Goal: Information Seeking & Learning: Check status

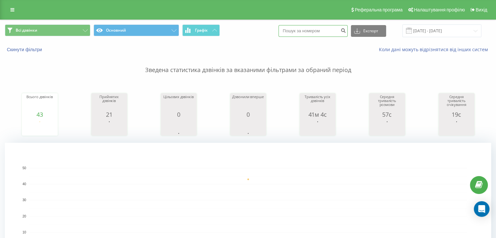
click at [325, 34] on input at bounding box center [312, 31] width 69 height 12
paste input "380934361674"
type input "380934361674"
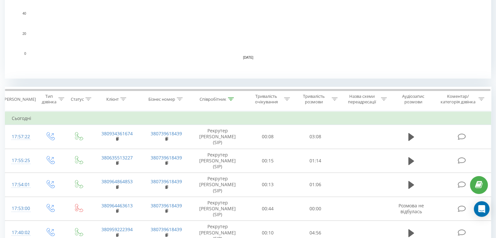
scroll to position [156, 0]
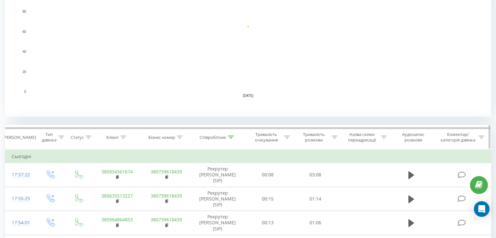
click at [230, 136] on icon at bounding box center [231, 137] width 6 height 3
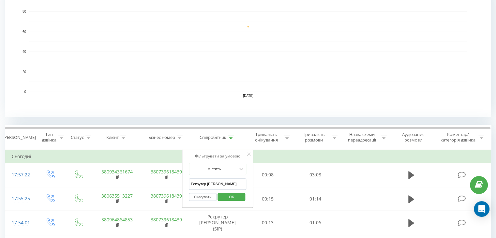
click at [208, 181] on input "Рекрутер Ольга" at bounding box center [217, 183] width 57 height 11
click at [229, 195] on span "OK" at bounding box center [231, 197] width 18 height 10
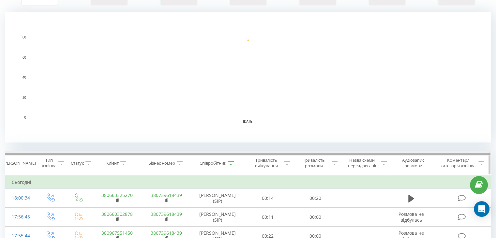
scroll to position [163, 0]
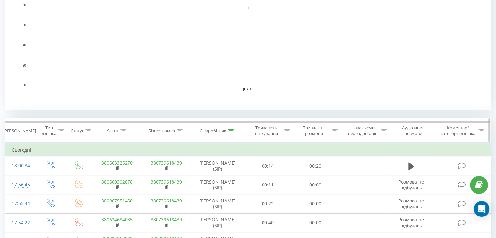
click at [231, 129] on icon at bounding box center [231, 130] width 6 height 3
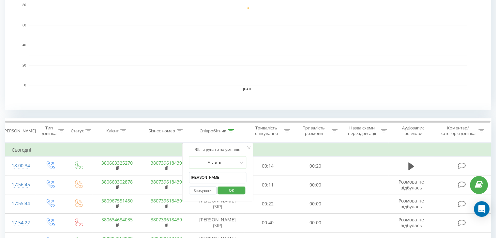
click at [214, 177] on input "Рекрутер Вероніка" at bounding box center [217, 177] width 57 height 11
click at [223, 189] on span "OK" at bounding box center [231, 190] width 18 height 10
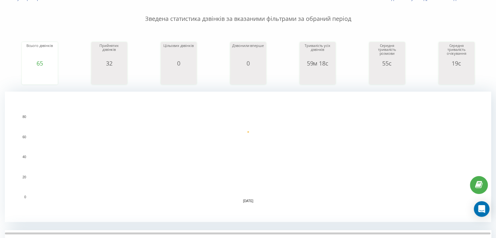
scroll to position [163, 0]
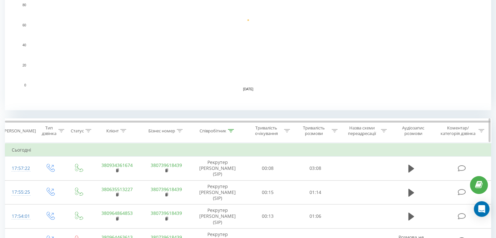
click at [230, 131] on icon at bounding box center [231, 130] width 6 height 3
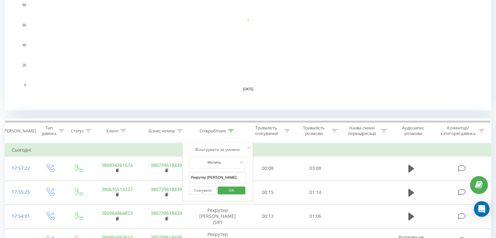
click at [213, 176] on input "Рекрутер Ольга" at bounding box center [217, 177] width 57 height 11
click at [230, 192] on span "OK" at bounding box center [231, 190] width 18 height 10
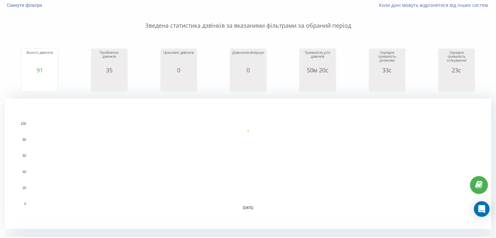
scroll to position [130, 0]
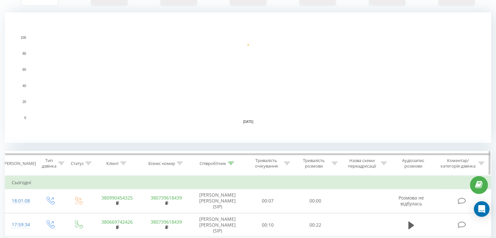
click at [233, 162] on icon at bounding box center [231, 163] width 6 height 3
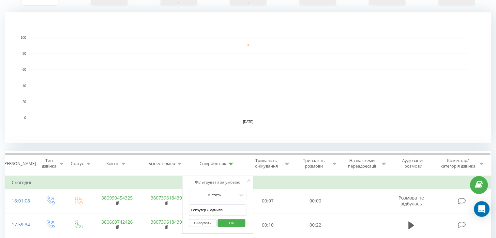
click at [215, 208] on input "Рекрутер Людмила" at bounding box center [217, 209] width 57 height 11
type input "Рекрутер Ольга"
click at [230, 221] on span "OK" at bounding box center [231, 223] width 18 height 10
